Goal: Transaction & Acquisition: Obtain resource

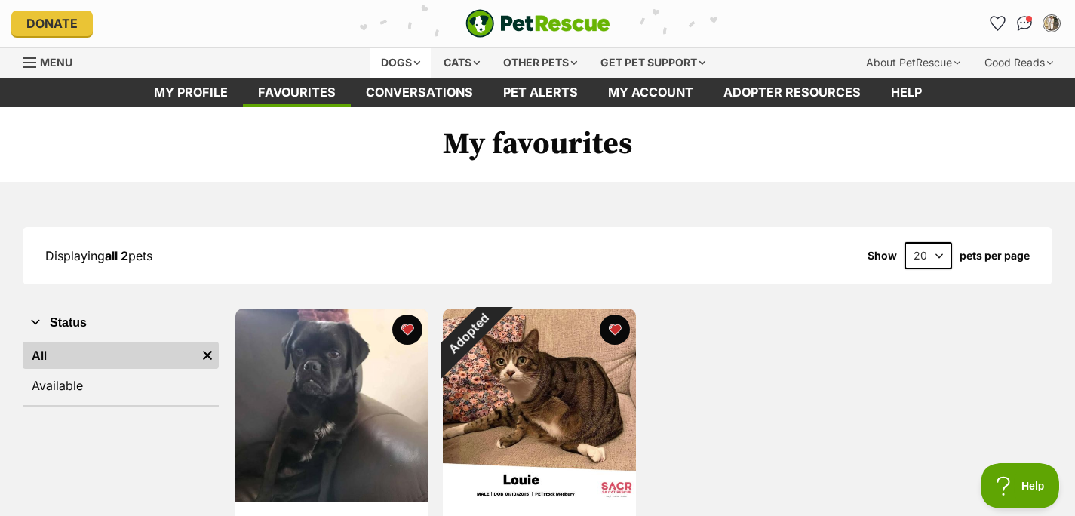
click at [370, 78] on div "Dogs" at bounding box center [400, 63] width 60 height 30
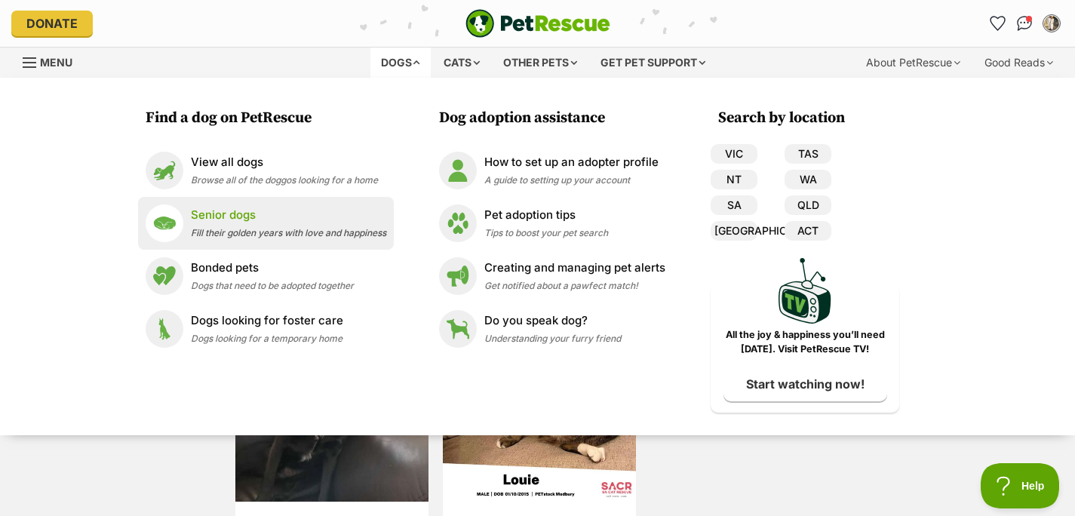
click at [211, 238] on span "Fill their golden years with love and happiness" at bounding box center [288, 232] width 195 height 11
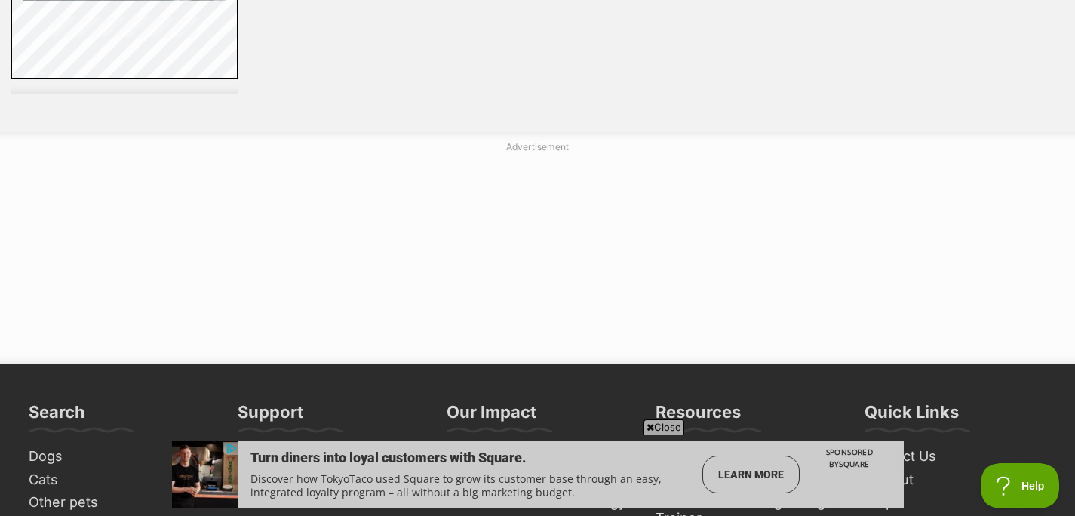
scroll to position [2961, 0]
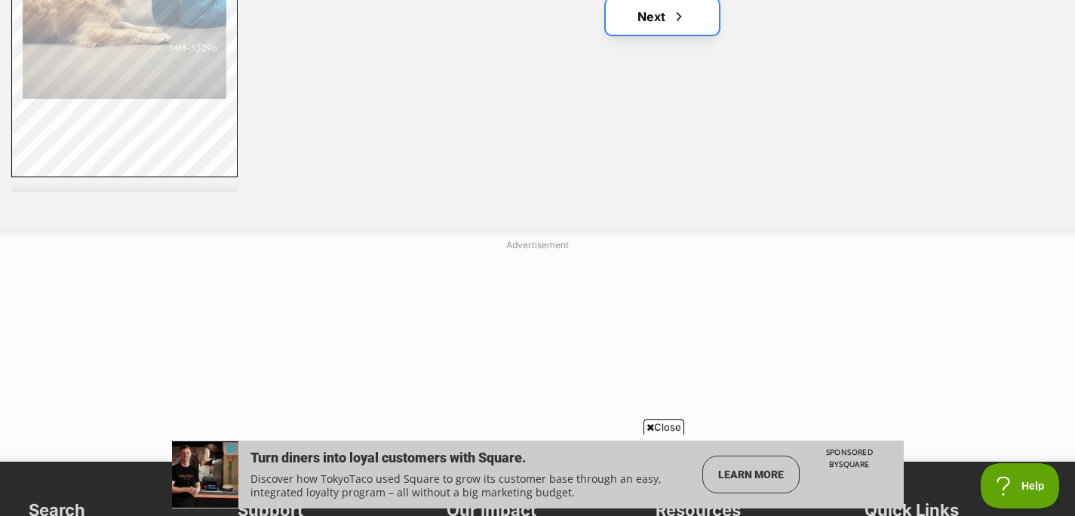
click at [654, 35] on link "Next" at bounding box center [662, 16] width 113 height 36
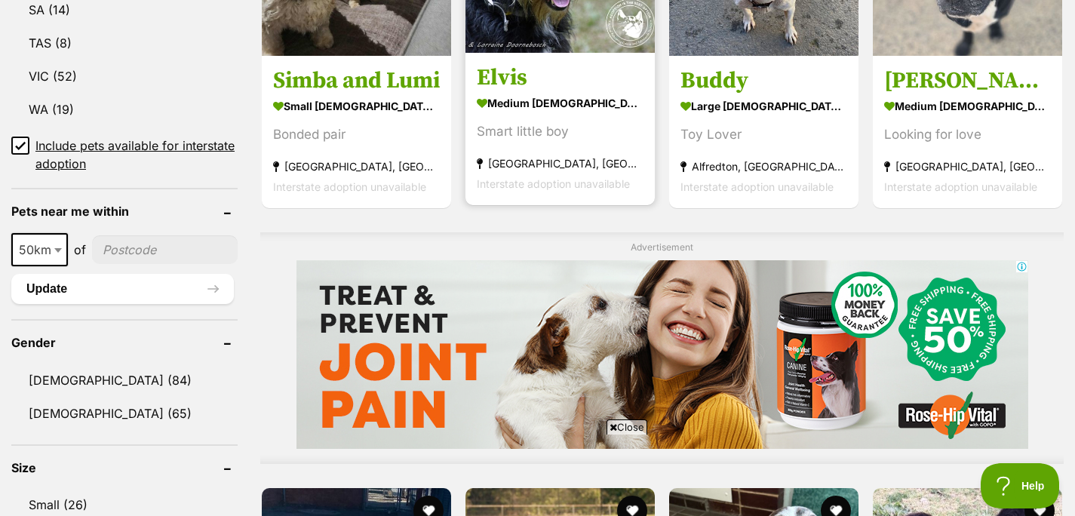
scroll to position [988, 0]
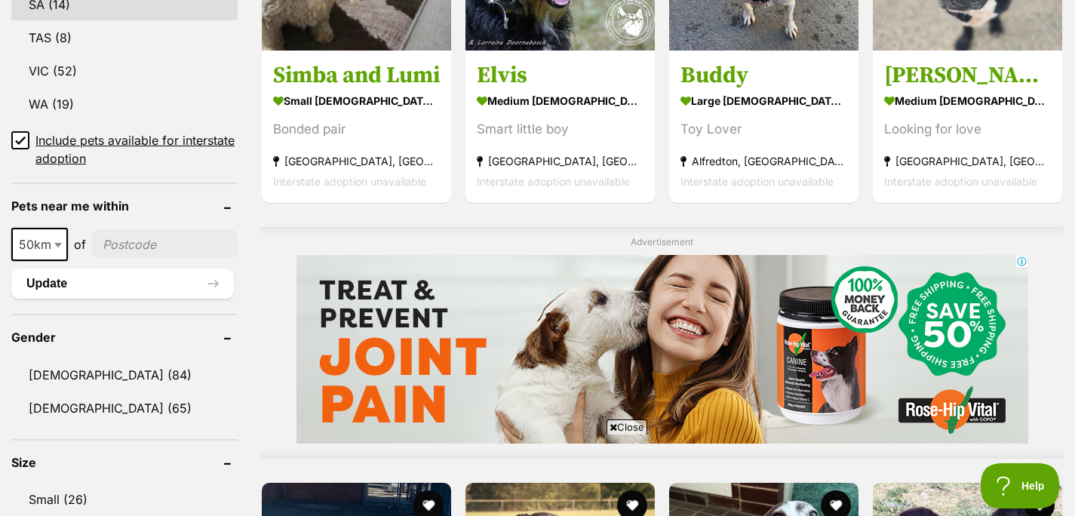
click at [75, 20] on link "SA (14)" at bounding box center [124, 5] width 226 height 32
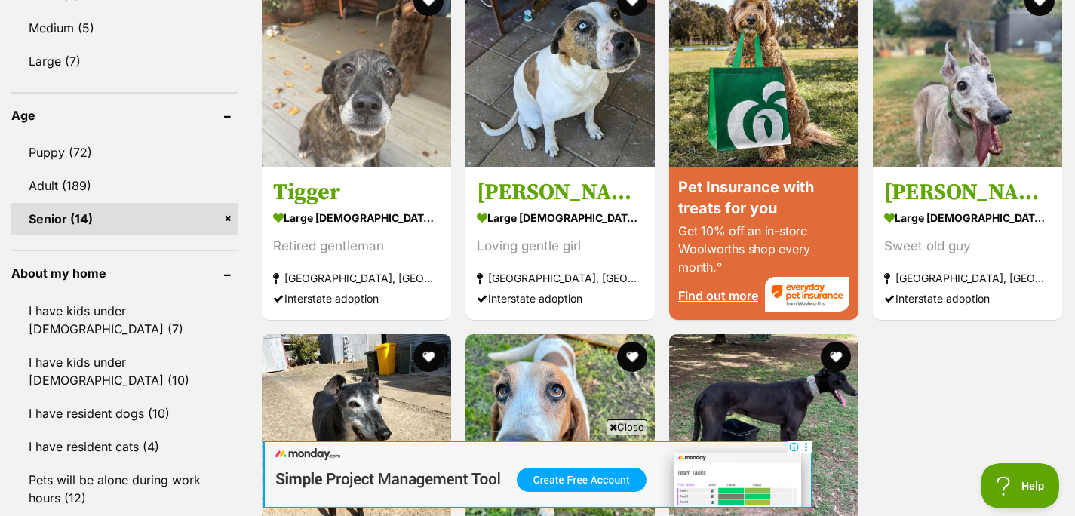
scroll to position [1491, 0]
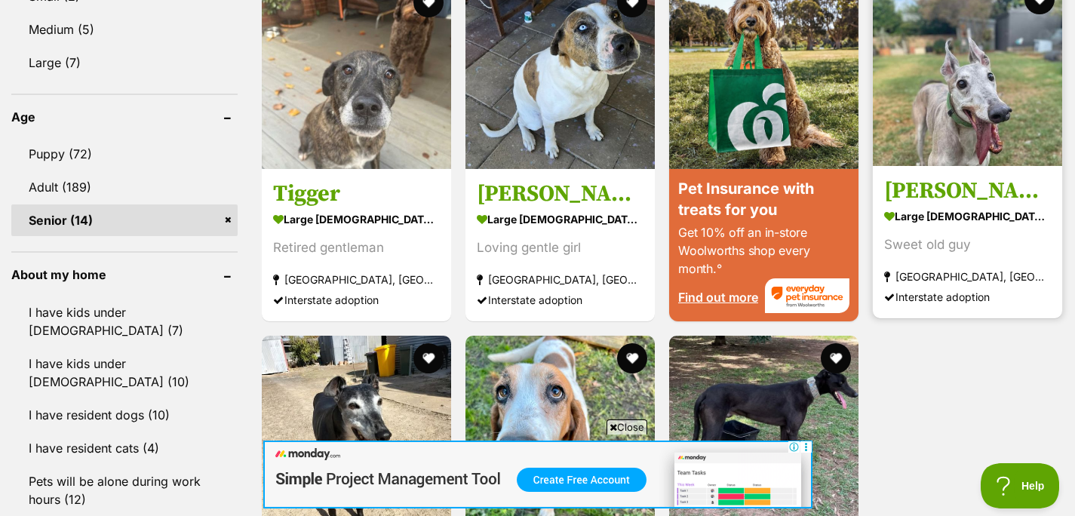
click at [934, 205] on h3 "Percy (aka Yankee)" at bounding box center [967, 190] width 167 height 29
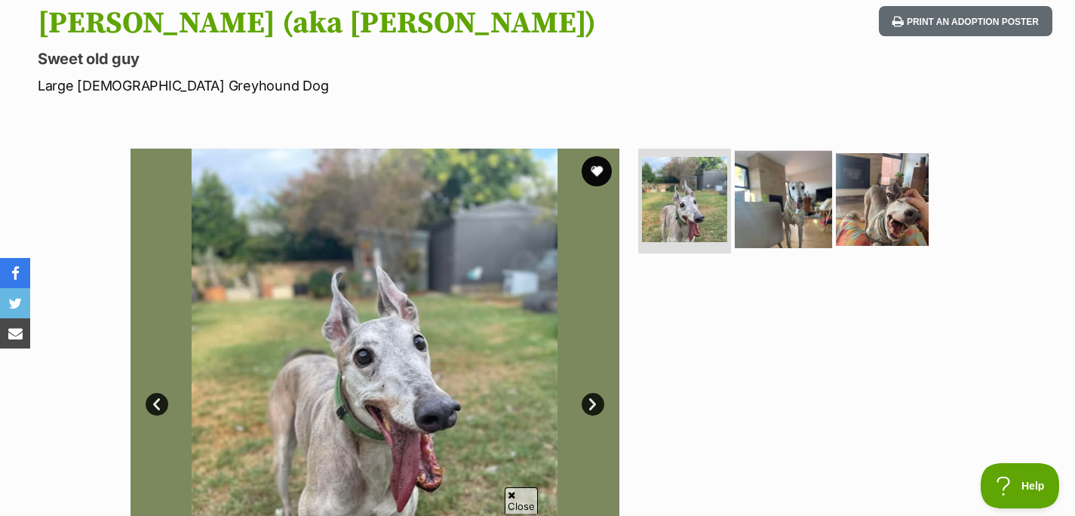
click at [792, 247] on img at bounding box center [783, 198] width 97 height 97
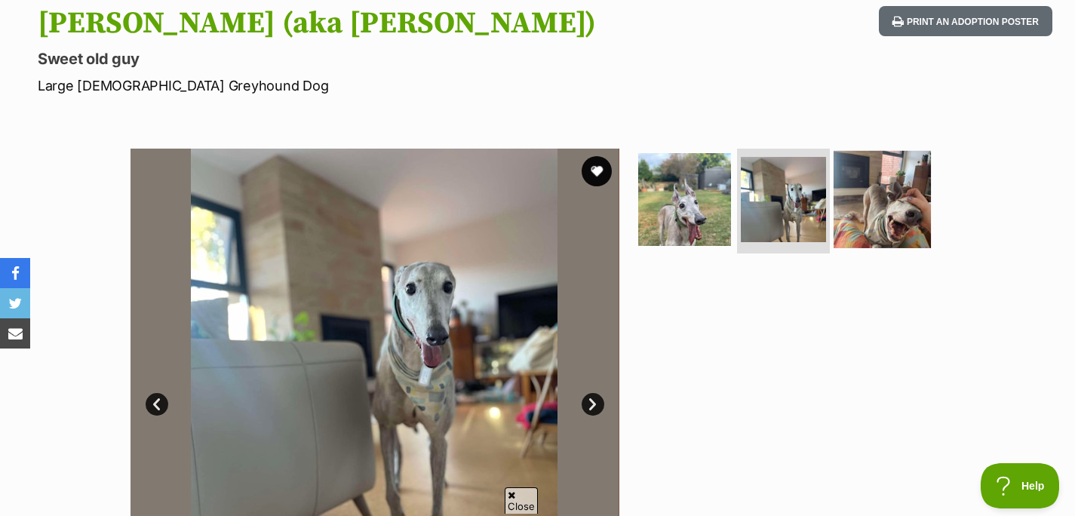
click at [885, 247] on img at bounding box center [881, 198] width 97 height 97
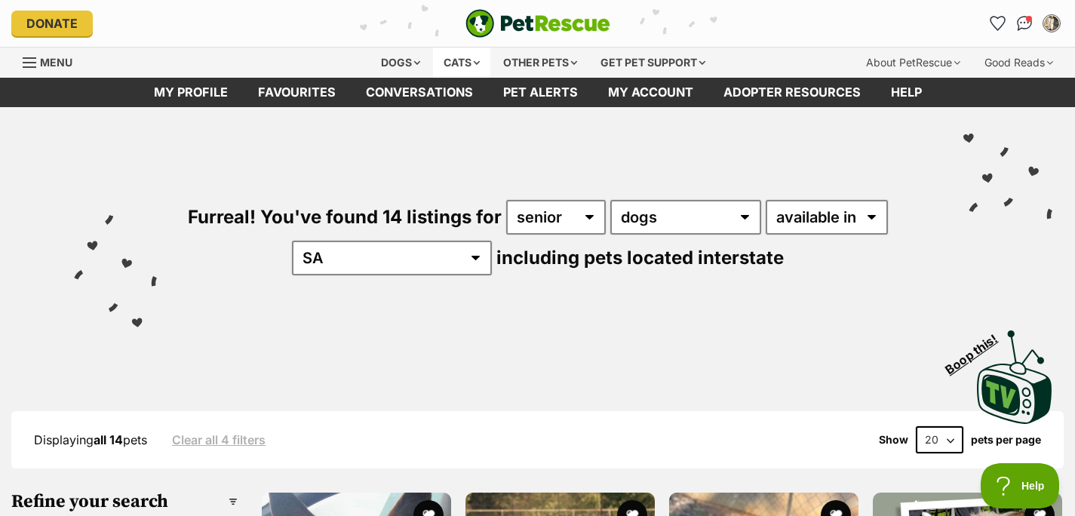
click at [444, 78] on div "Cats" at bounding box center [461, 63] width 57 height 30
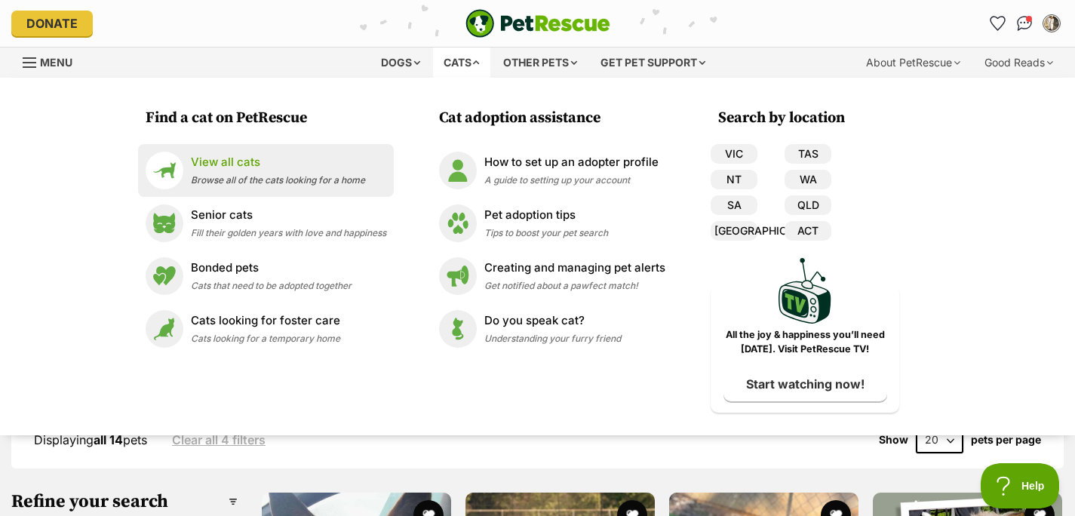
click at [284, 186] on span "Browse all of the cats looking for a home" at bounding box center [278, 179] width 174 height 11
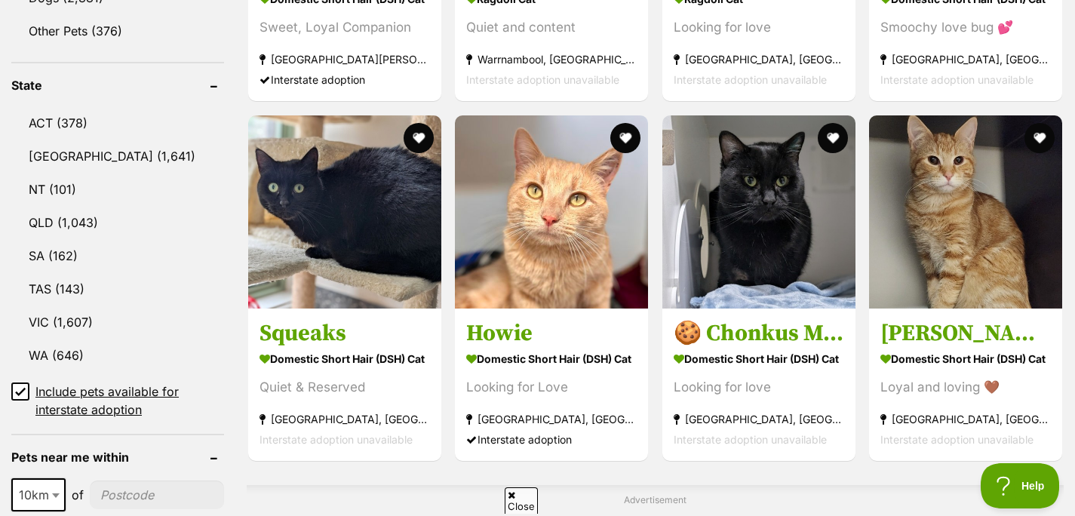
scroll to position [836, 0]
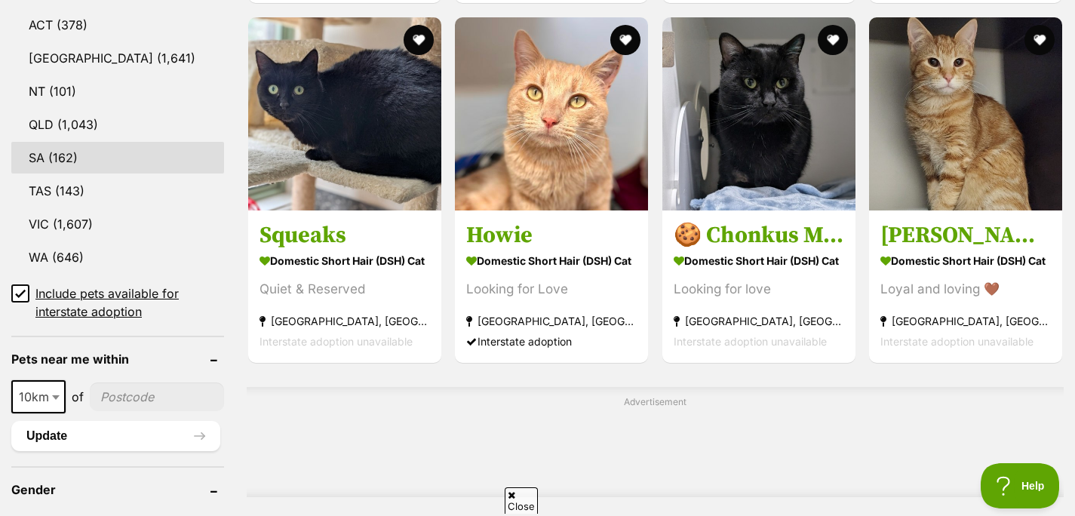
click at [80, 173] on link "SA (162)" at bounding box center [117, 158] width 213 height 32
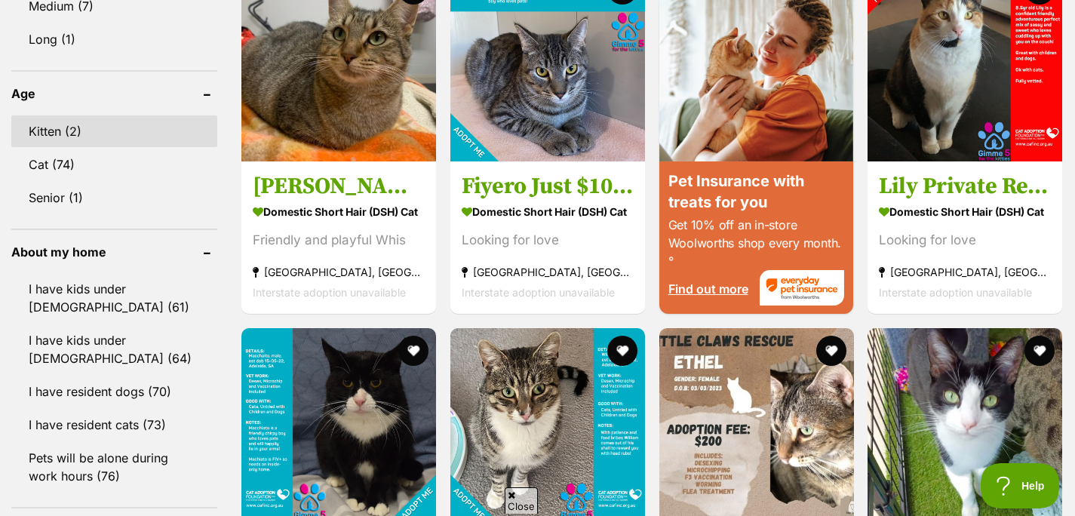
click at [97, 147] on link "Kitten (2)" at bounding box center [114, 131] width 206 height 32
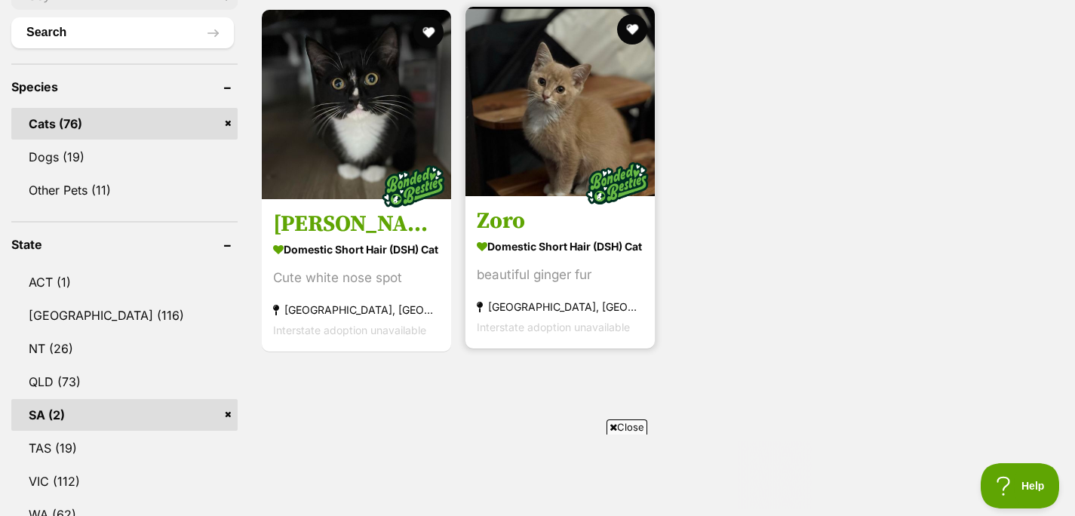
click at [489, 236] on h3 "Zoro" at bounding box center [560, 221] width 167 height 29
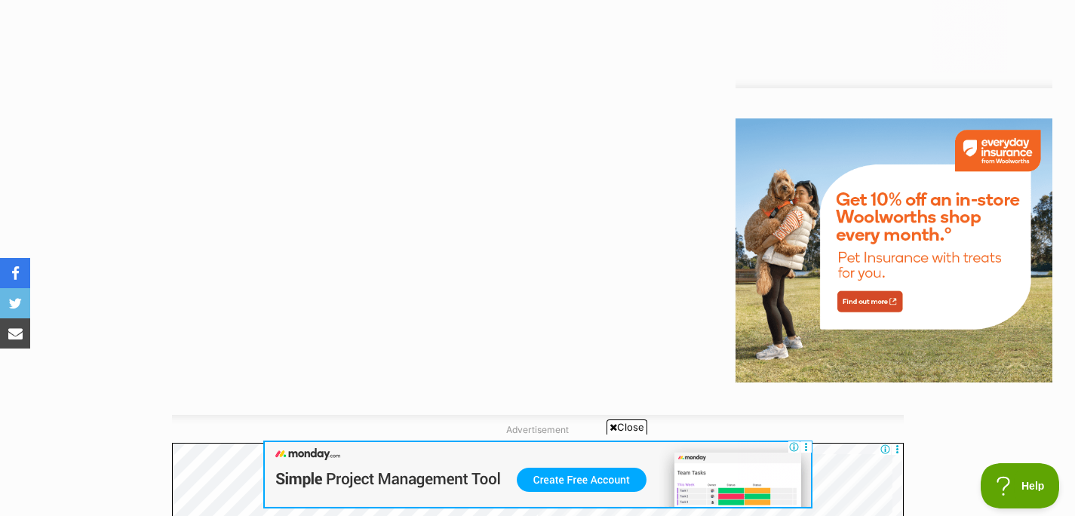
scroll to position [1756, 0]
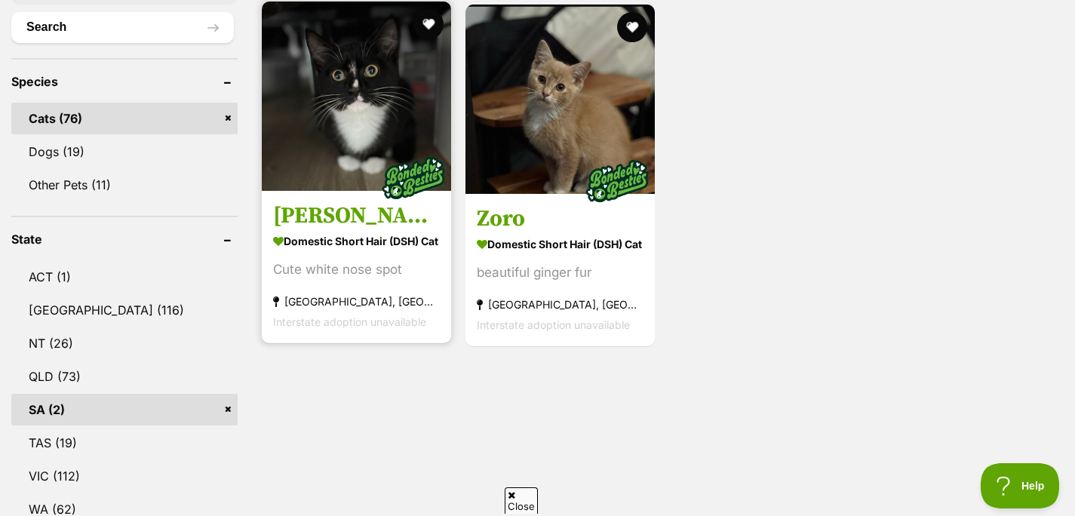
click at [313, 231] on h3 "[PERSON_NAME]" at bounding box center [356, 216] width 167 height 29
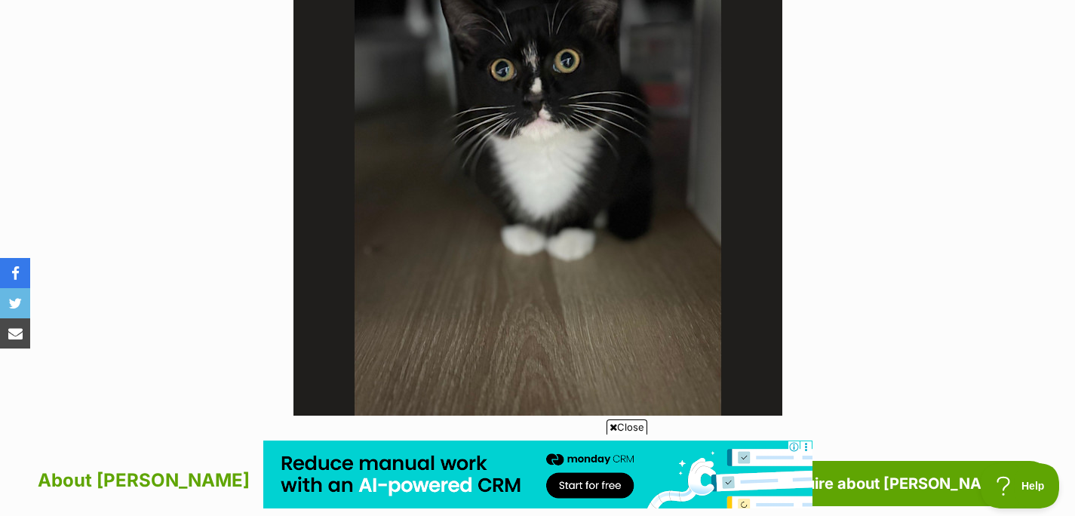
scroll to position [316, 0]
